Goal: Find specific page/section: Find specific page/section

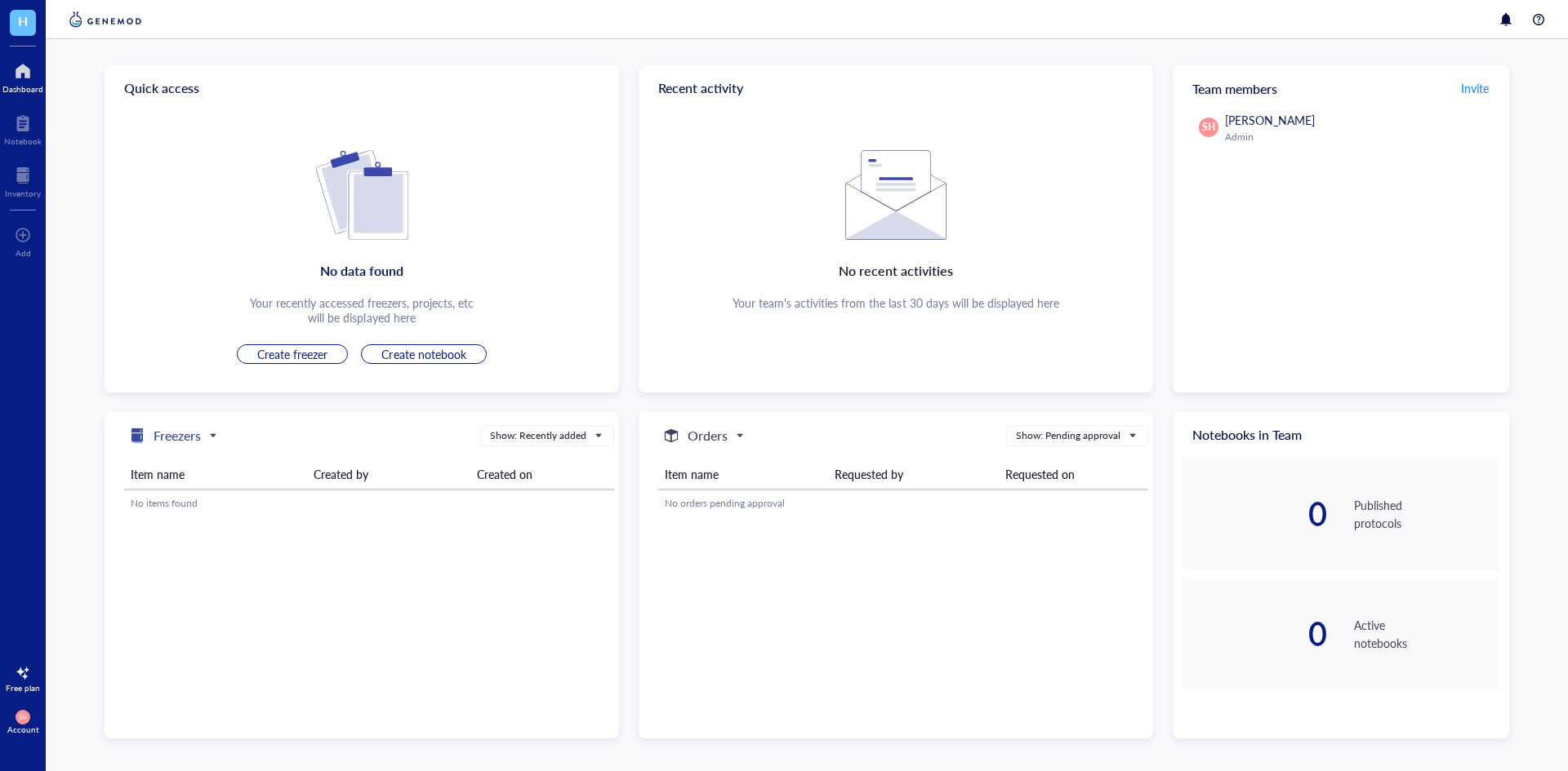
click at [193, 439] on h5 "Freezers" at bounding box center [177, 436] width 47 height 20
click at [203, 436] on span "Freezers" at bounding box center [171, 436] width 88 height 20
click at [25, 17] on span "H" at bounding box center [23, 21] width 9 height 21
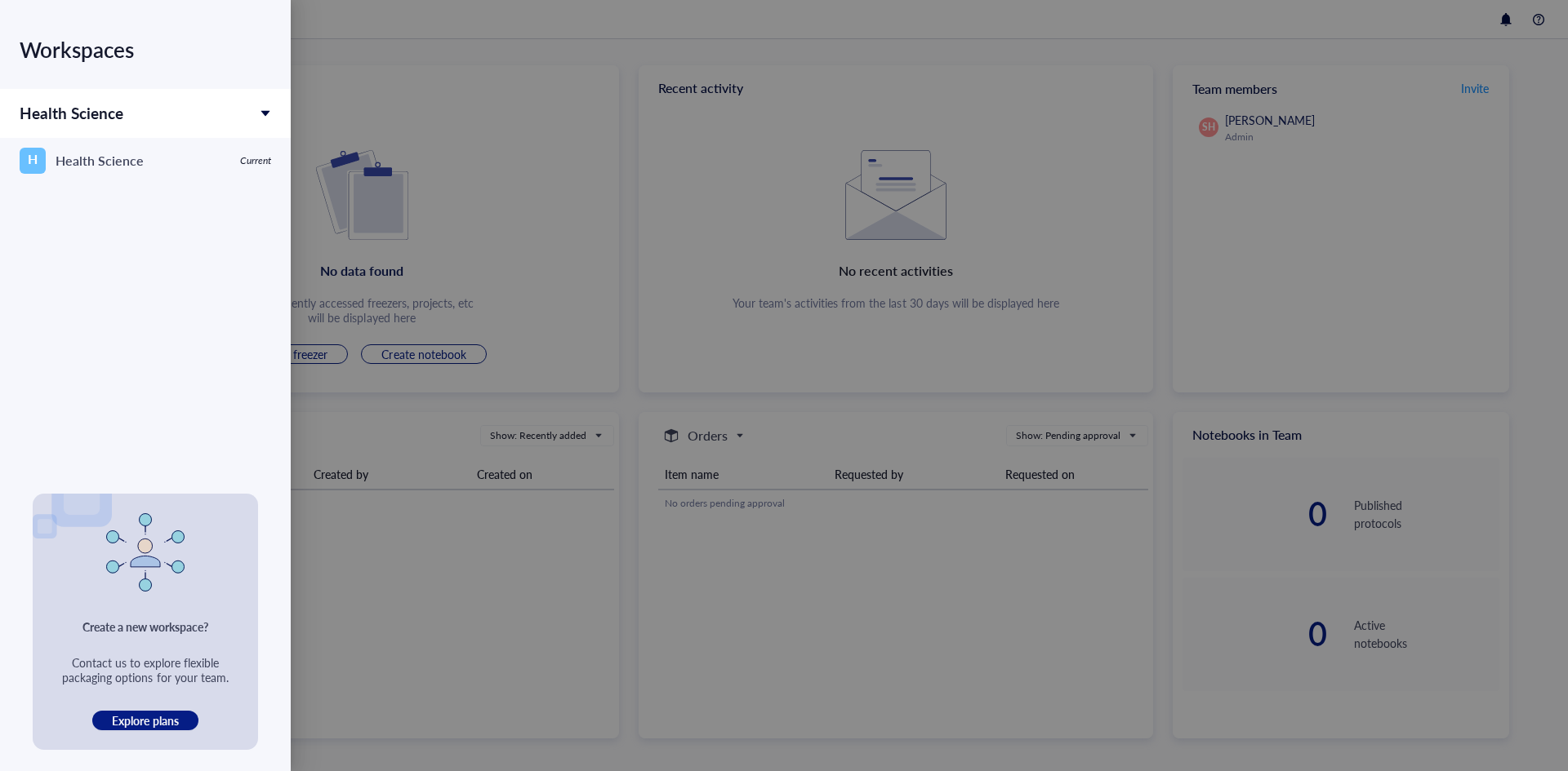
click at [397, 80] on div at bounding box center [784, 385] width 1568 height 771
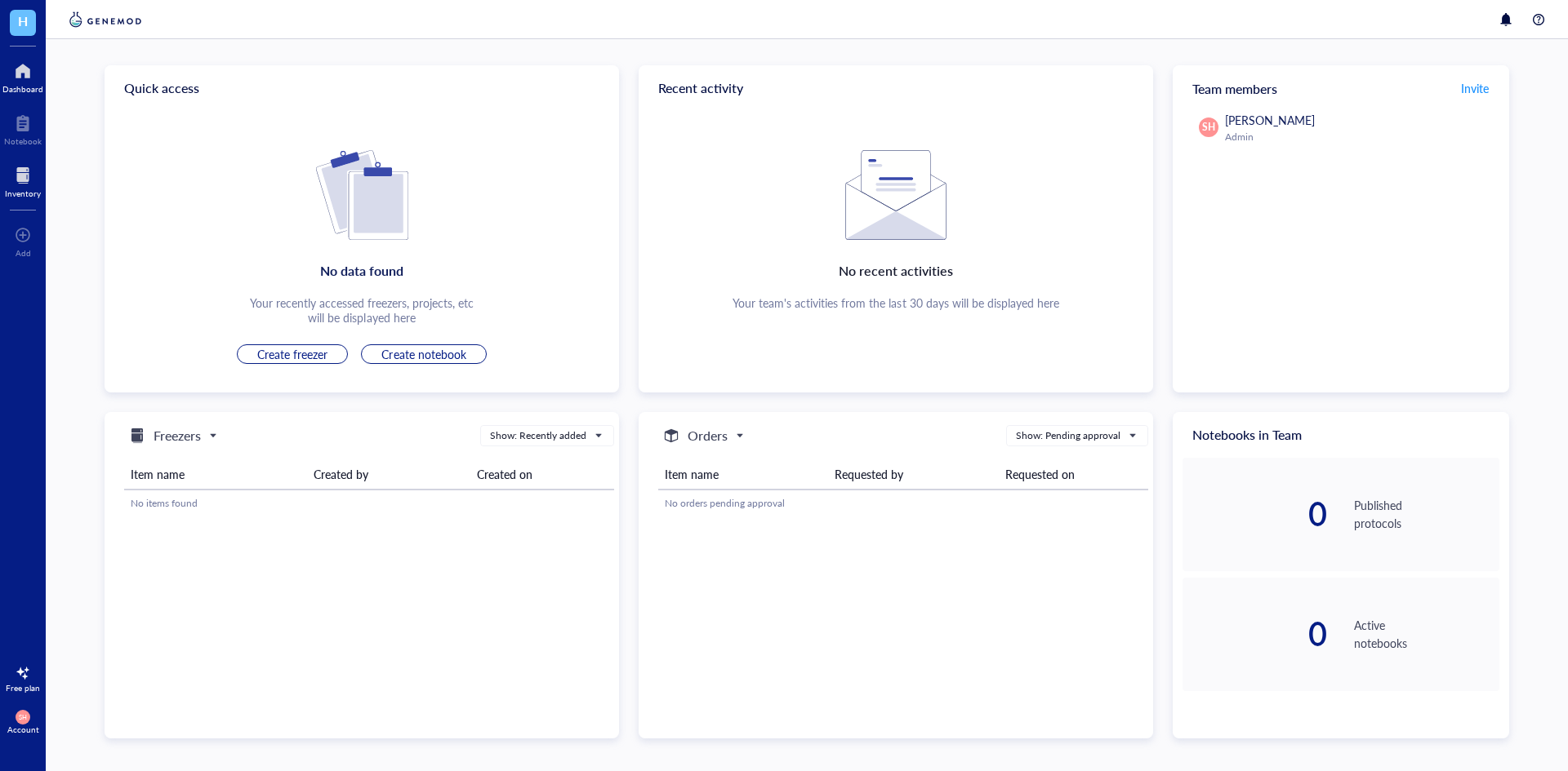
click at [22, 178] on div at bounding box center [23, 176] width 36 height 26
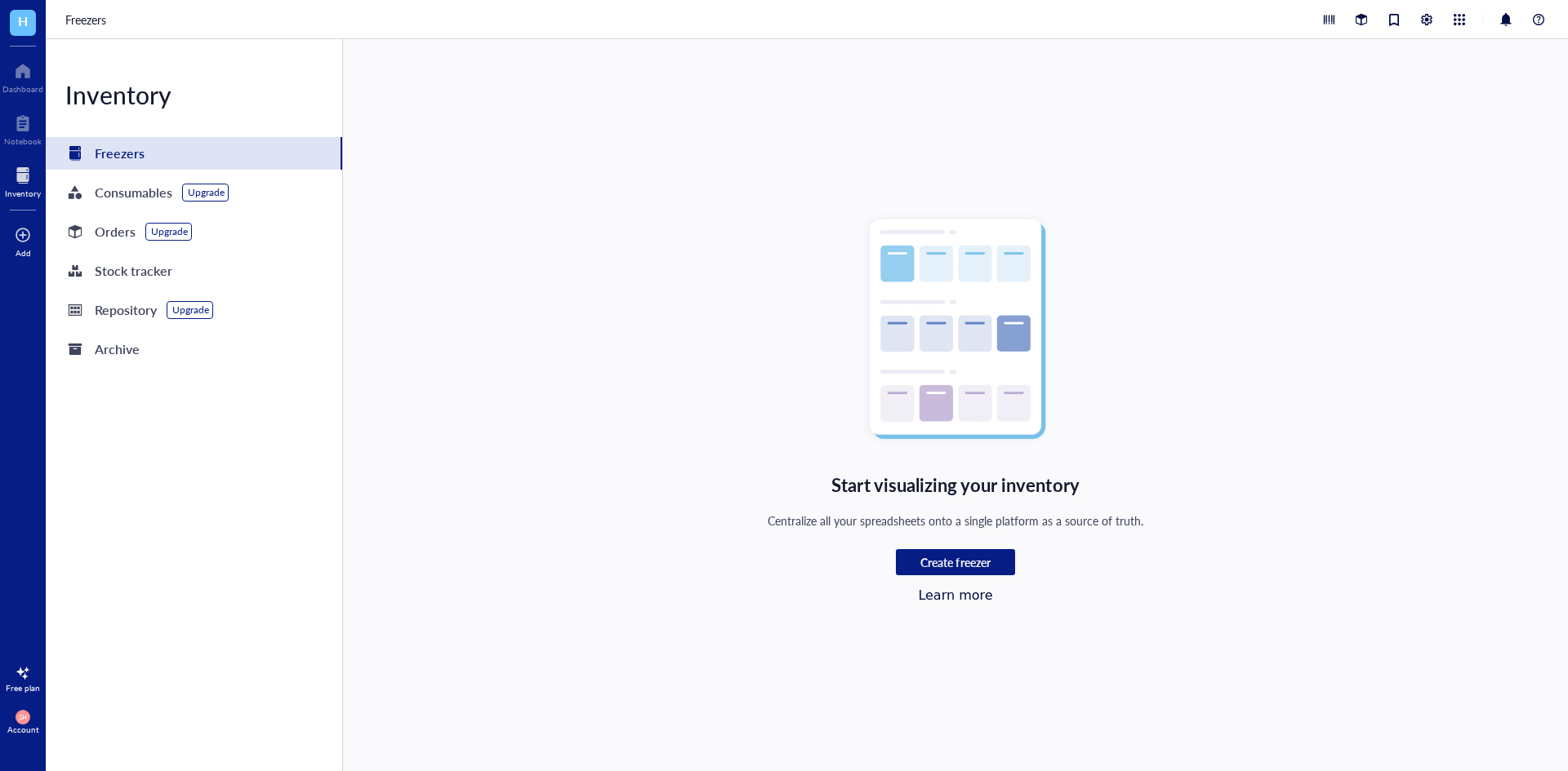
click at [22, 237] on div at bounding box center [23, 235] width 16 height 26
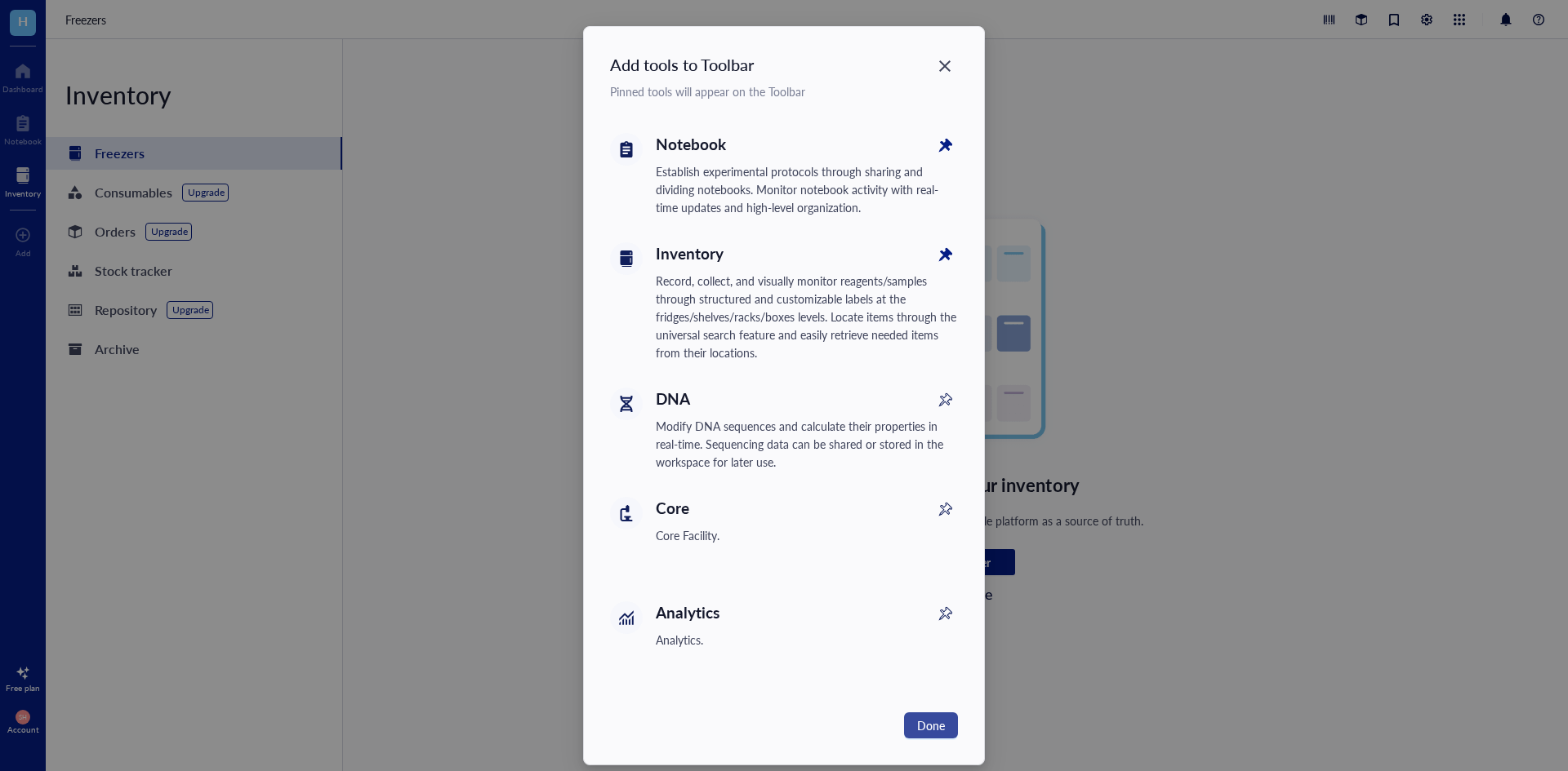
click at [924, 723] on span "Done" at bounding box center [930, 725] width 27 height 18
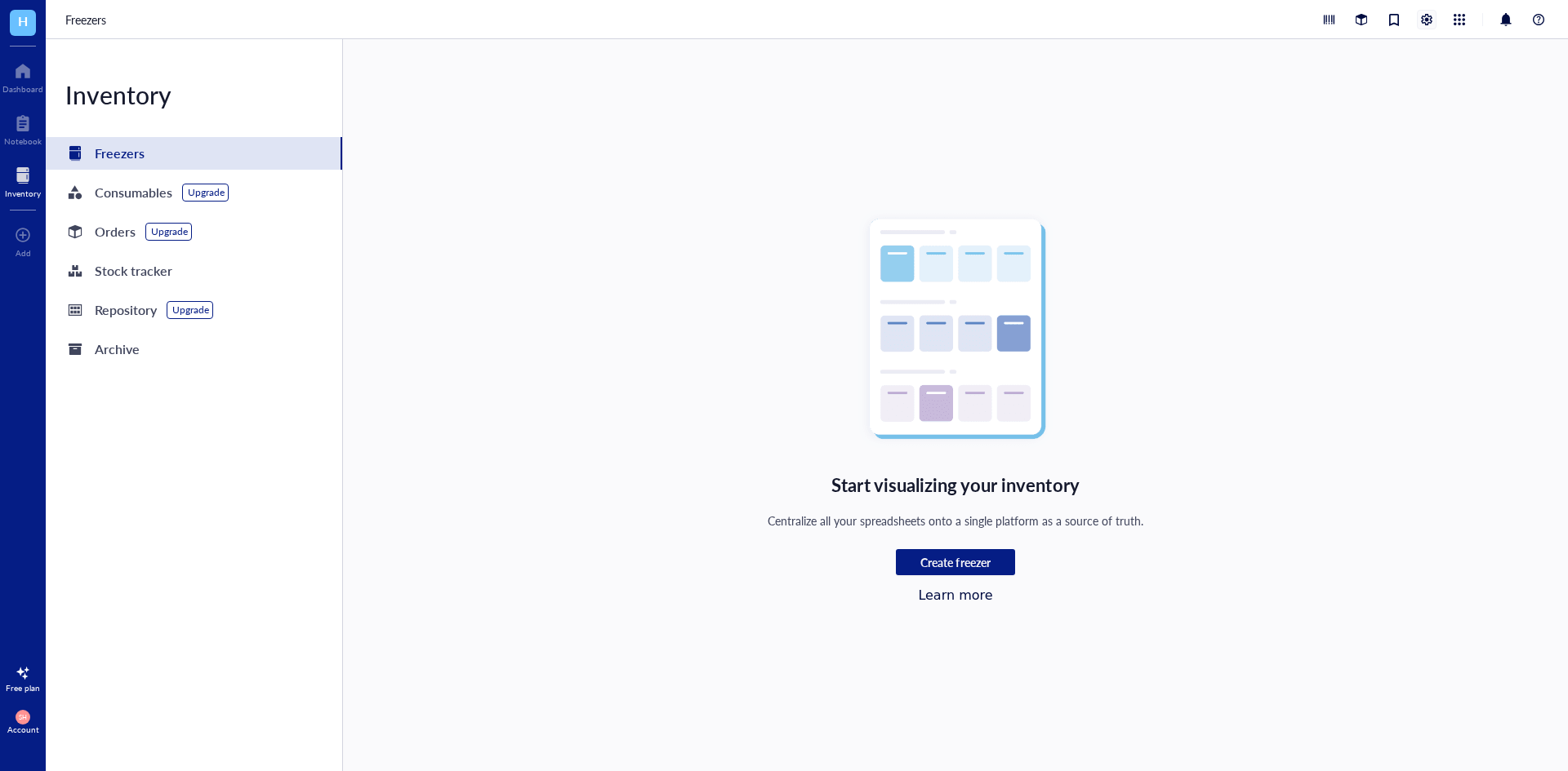
click at [1425, 20] on div at bounding box center [1426, 19] width 18 height 18
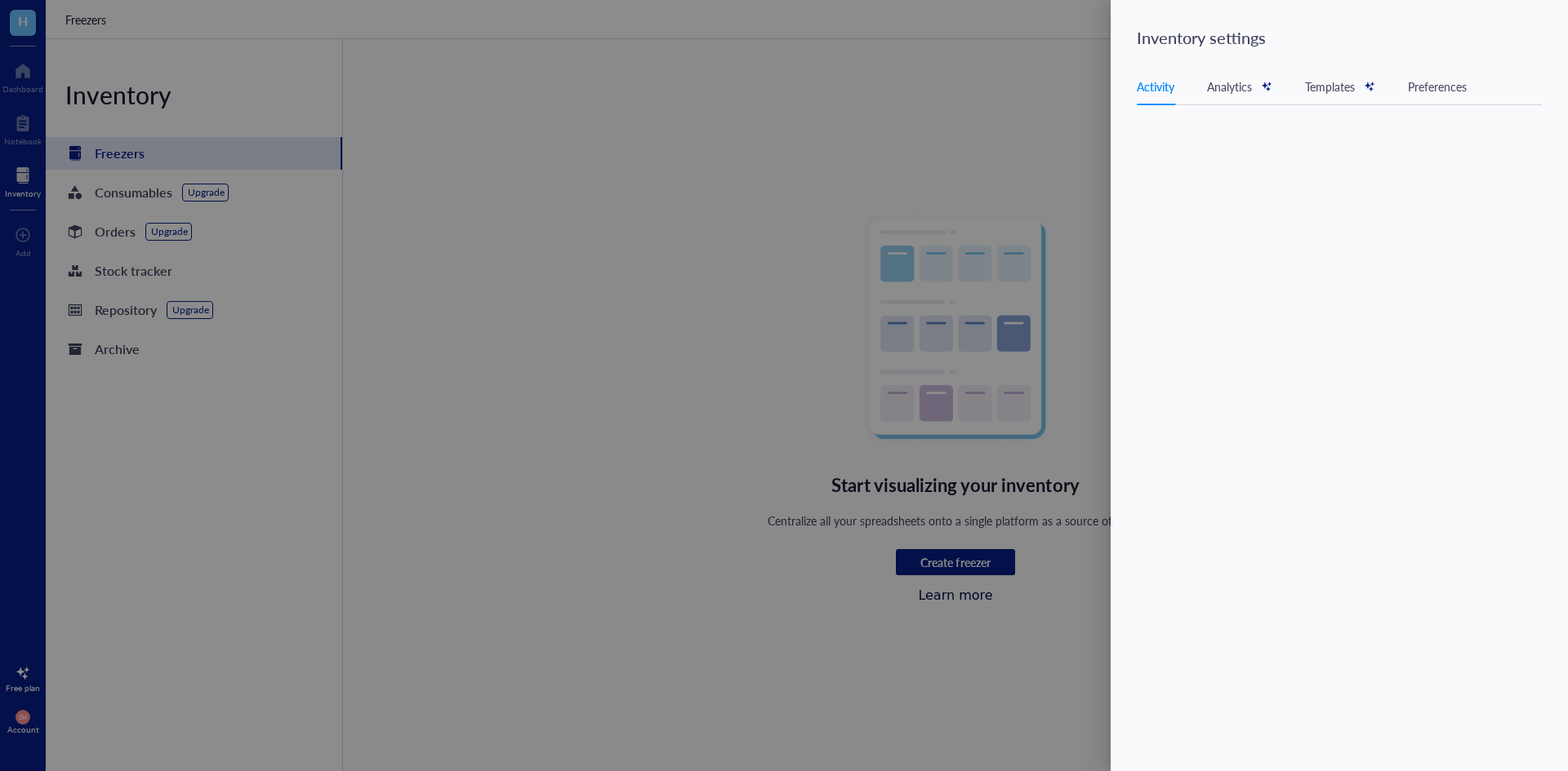
click at [969, 128] on div at bounding box center [784, 385] width 1568 height 771
